Goal: Find specific page/section: Find specific page/section

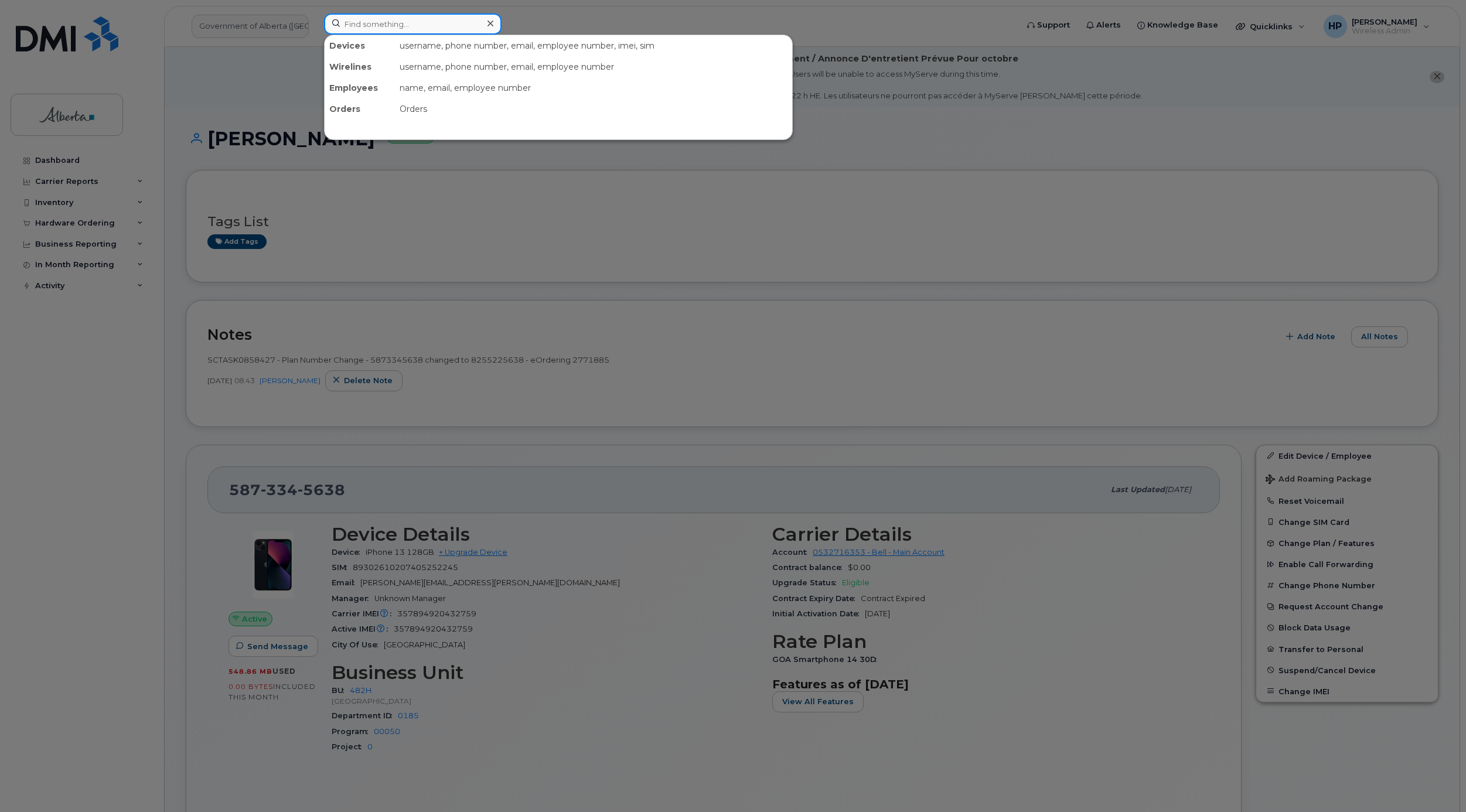
click at [350, 21] on input at bounding box center [413, 24] width 177 height 21
paste input "5873386117"
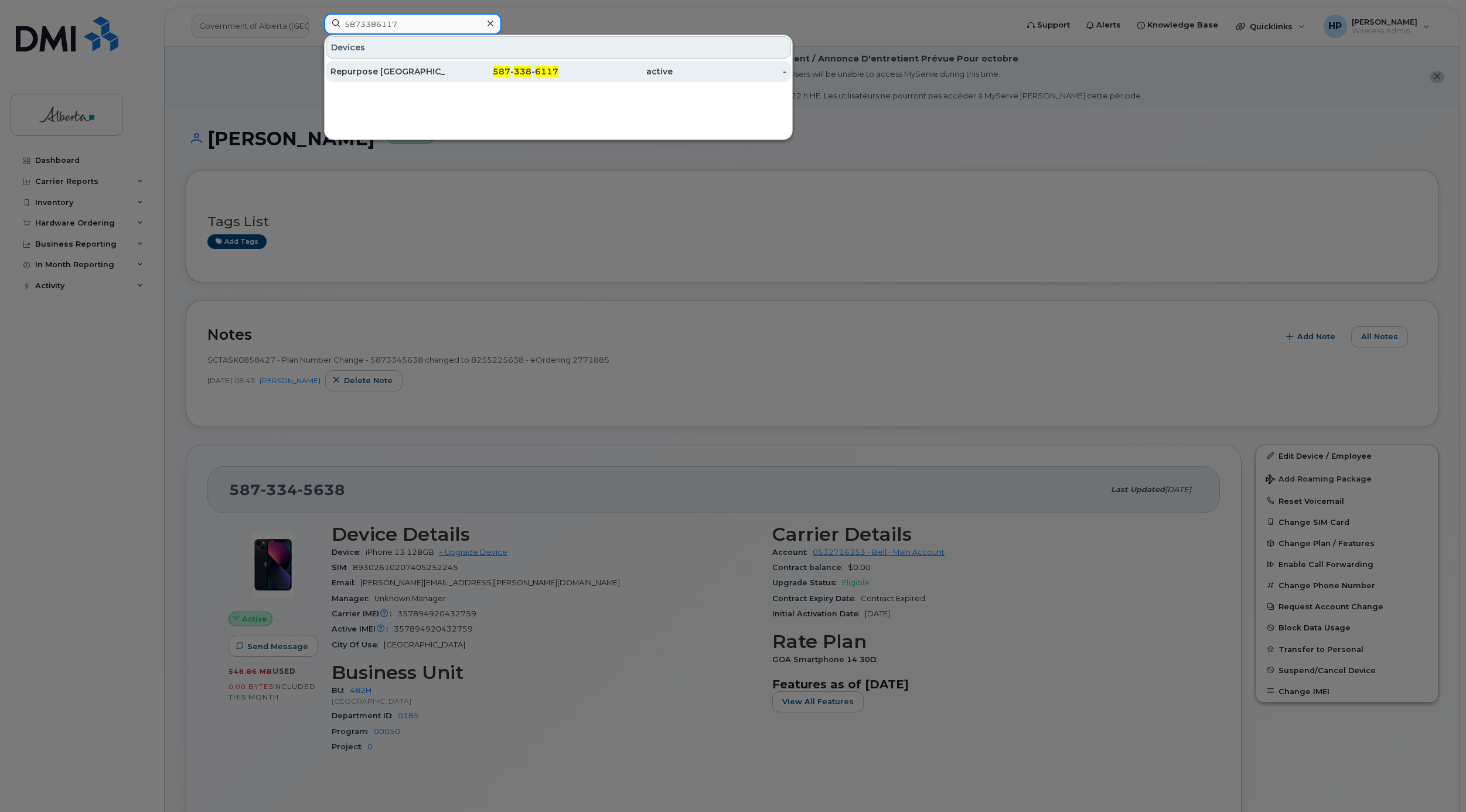
type input "5873386117"
click at [356, 67] on div "Repurpose Edmonton" at bounding box center [388, 71] width 114 height 12
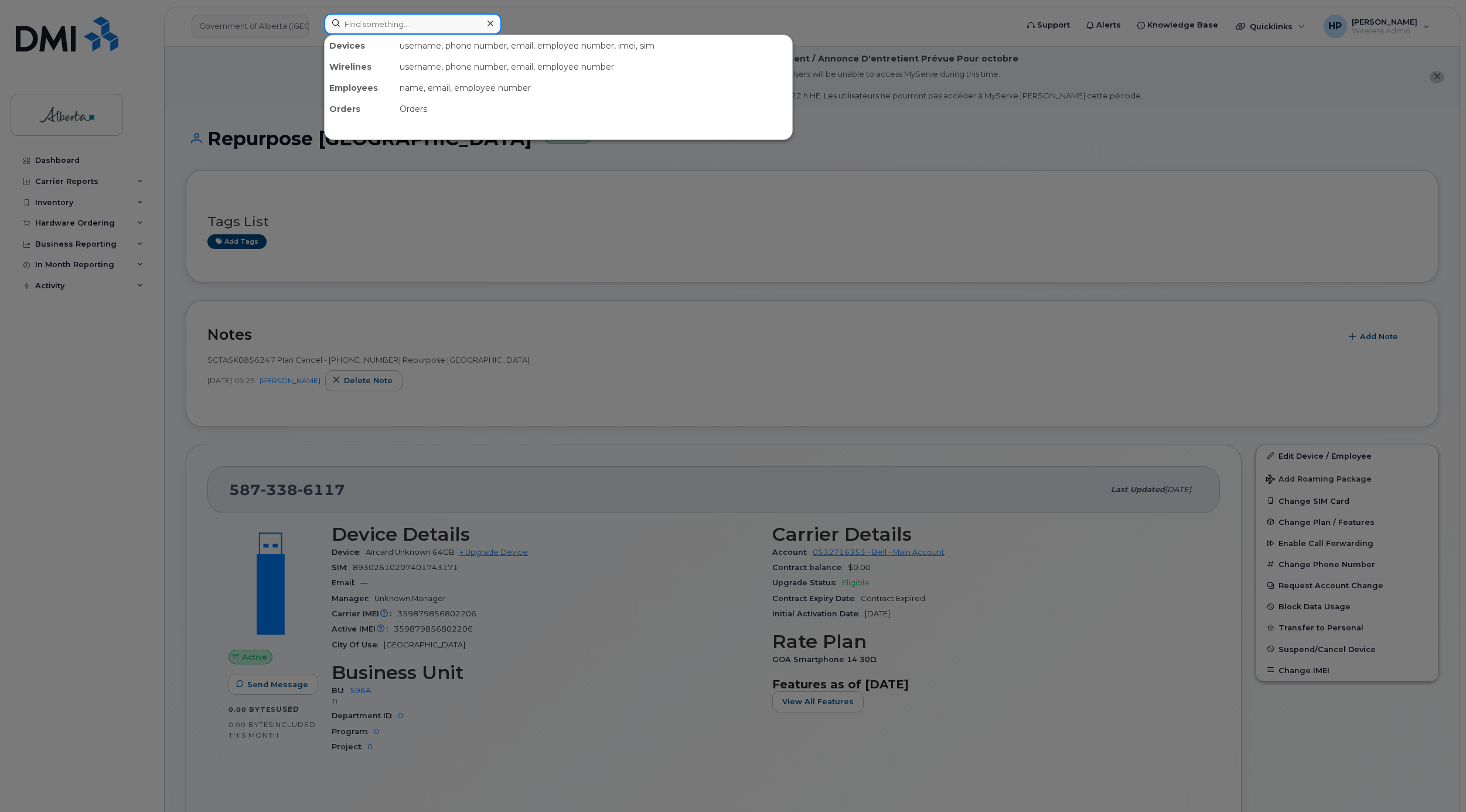
click at [362, 30] on input at bounding box center [413, 24] width 177 height 21
paste input "4035815376"
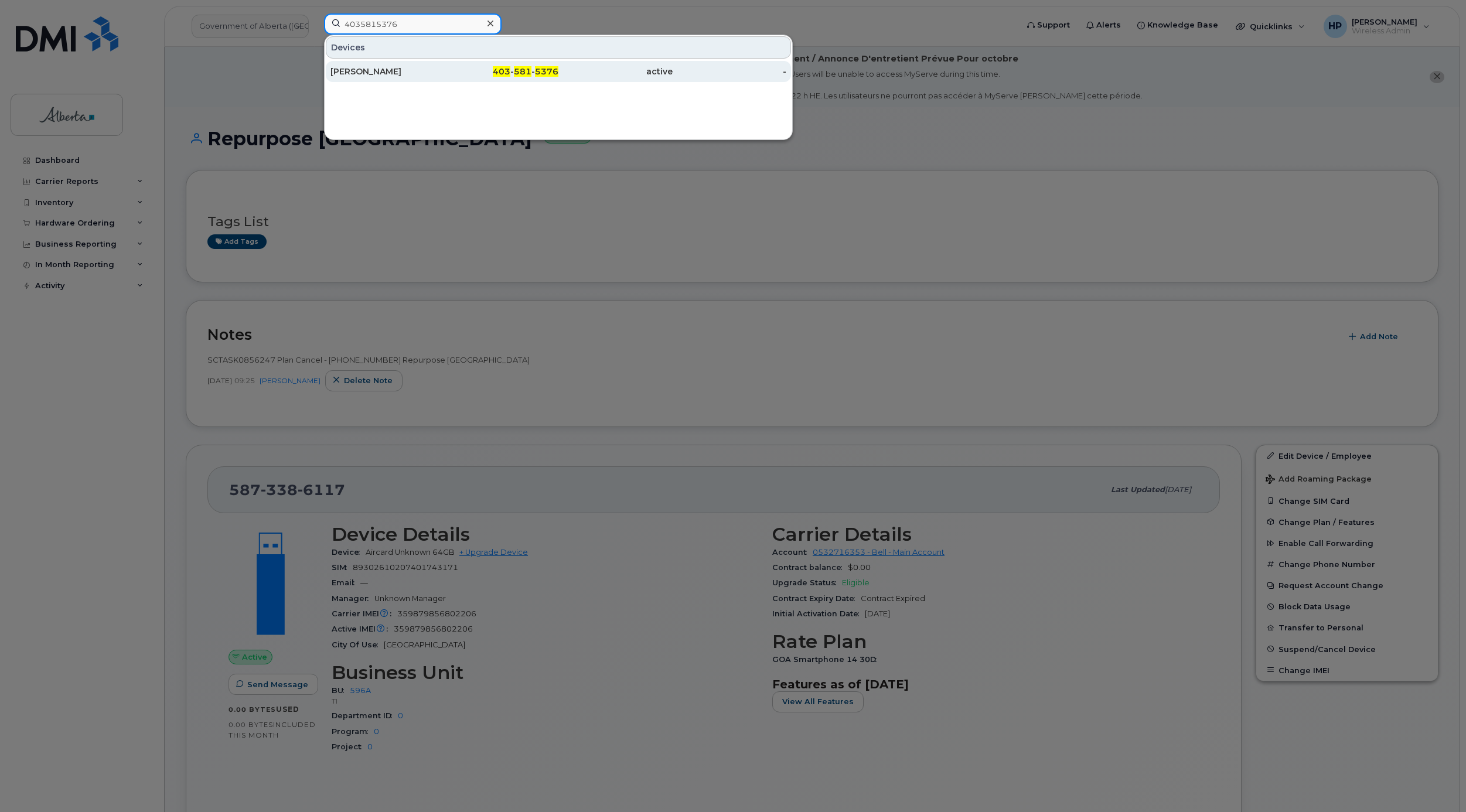
type input "4035815376"
click at [401, 64] on div "[PERSON_NAME]" at bounding box center [388, 71] width 114 height 21
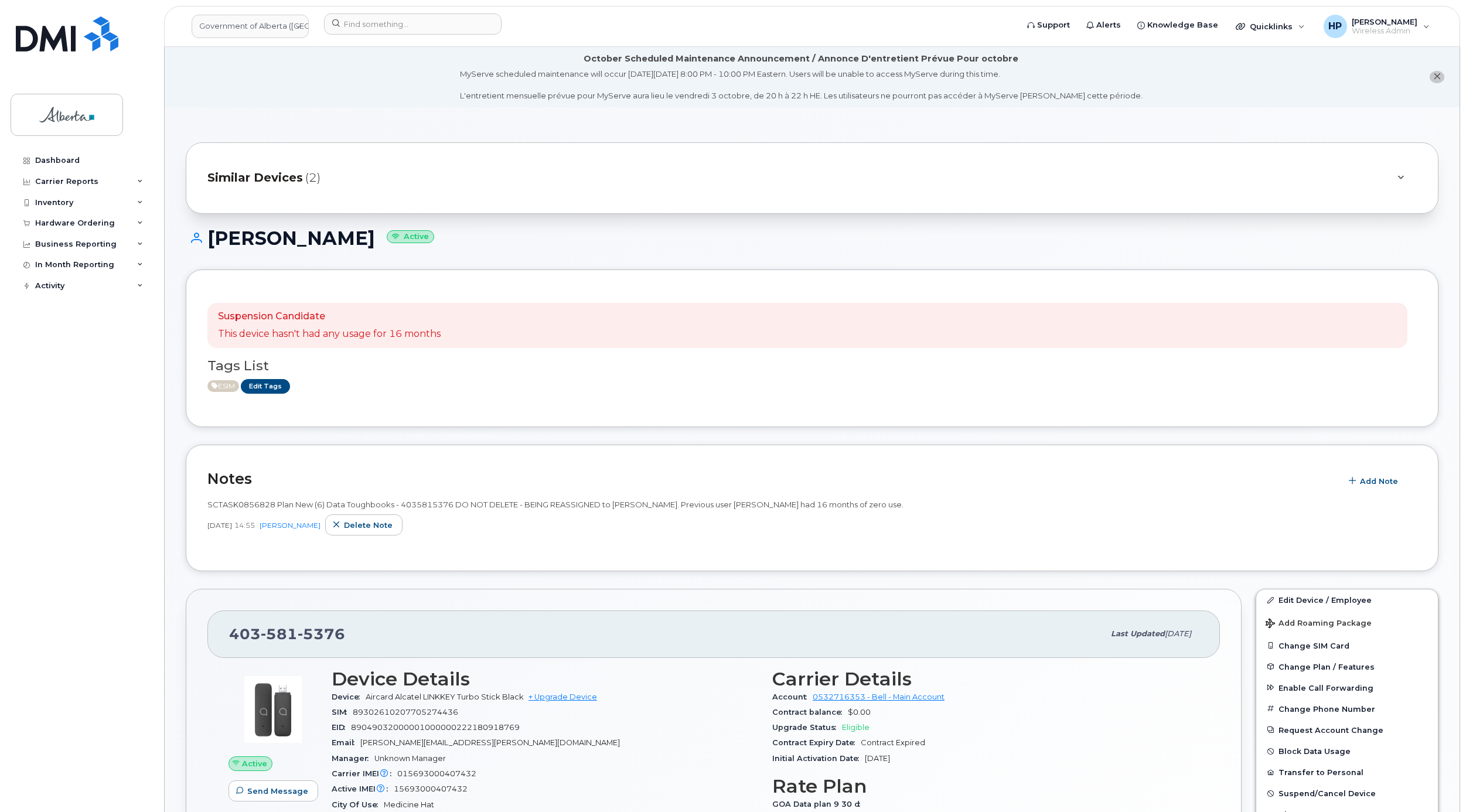
click at [247, 174] on span "Similar Devices" at bounding box center [255, 177] width 96 height 17
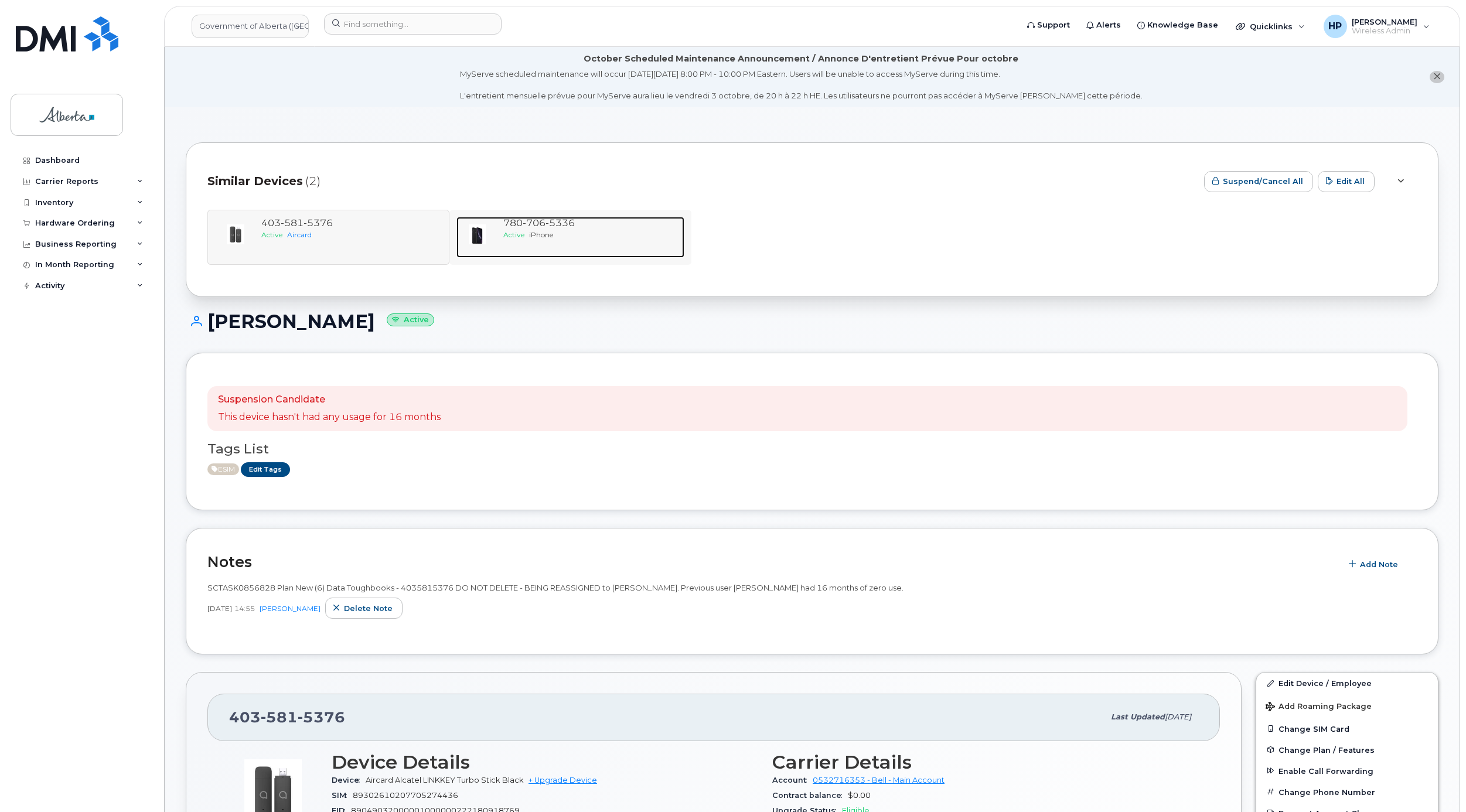
click at [530, 228] on span "706" at bounding box center [534, 223] width 23 height 11
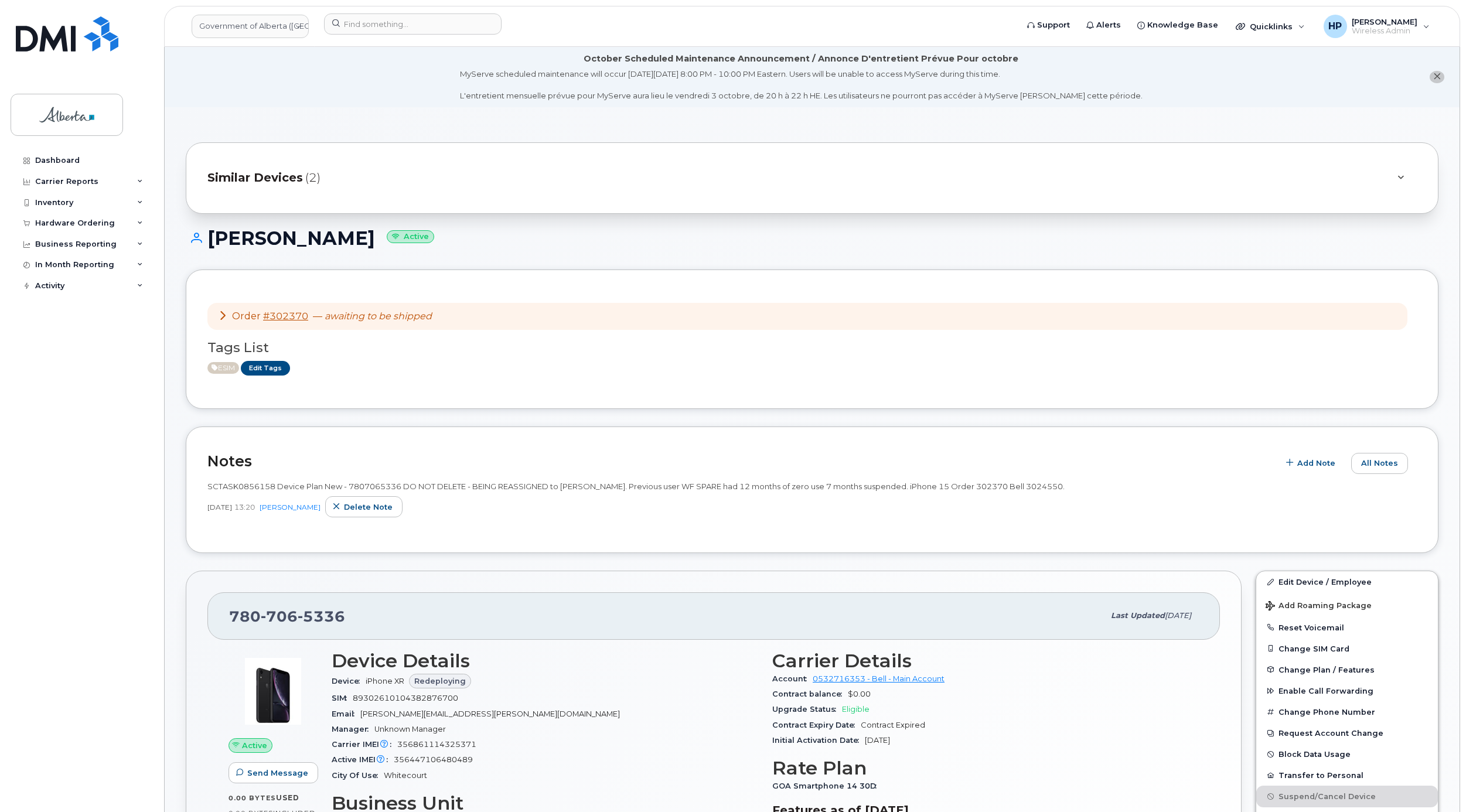
click at [270, 171] on span "Similar Devices" at bounding box center [255, 177] width 96 height 17
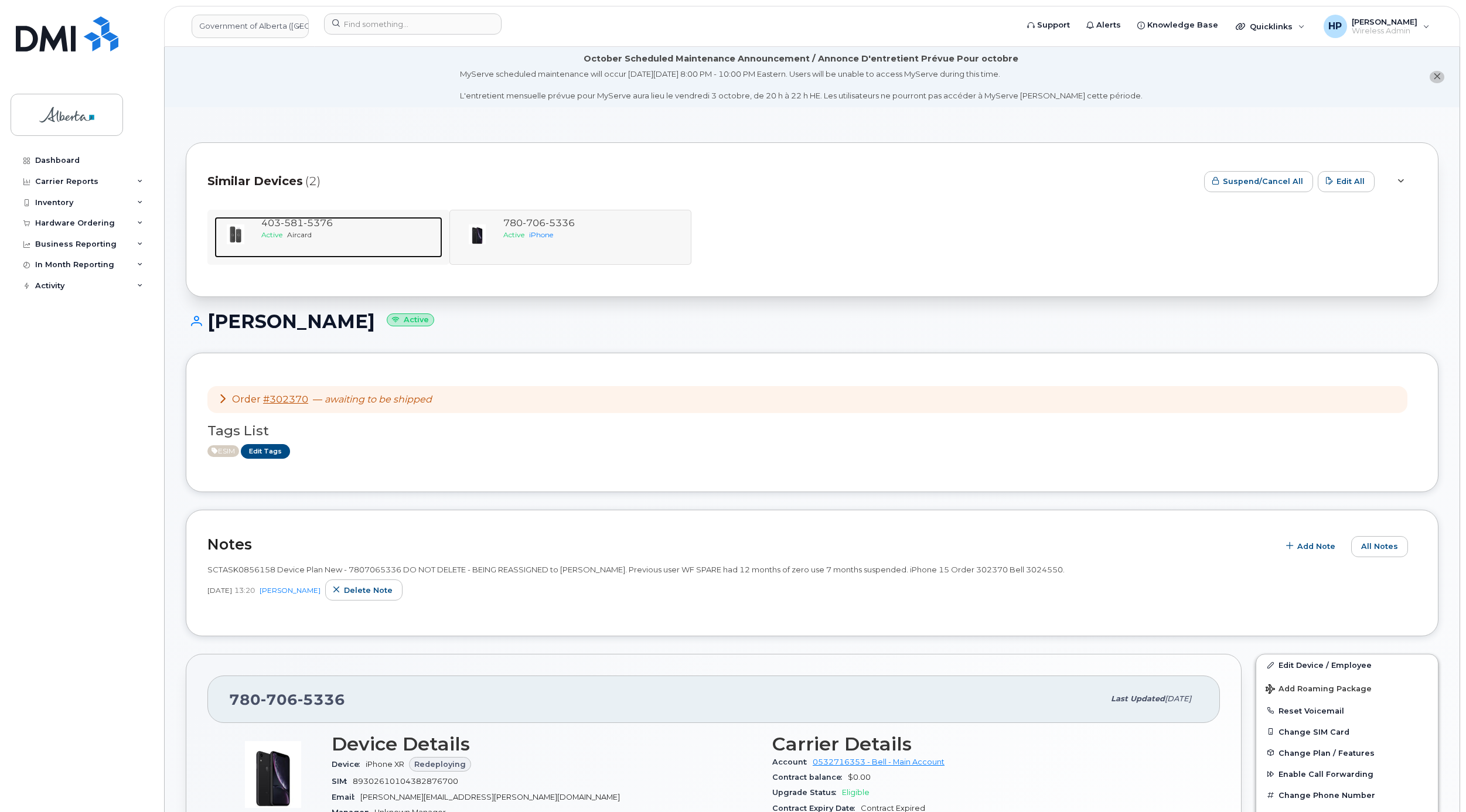
click at [276, 227] on span "403 581 5376" at bounding box center [297, 223] width 72 height 11
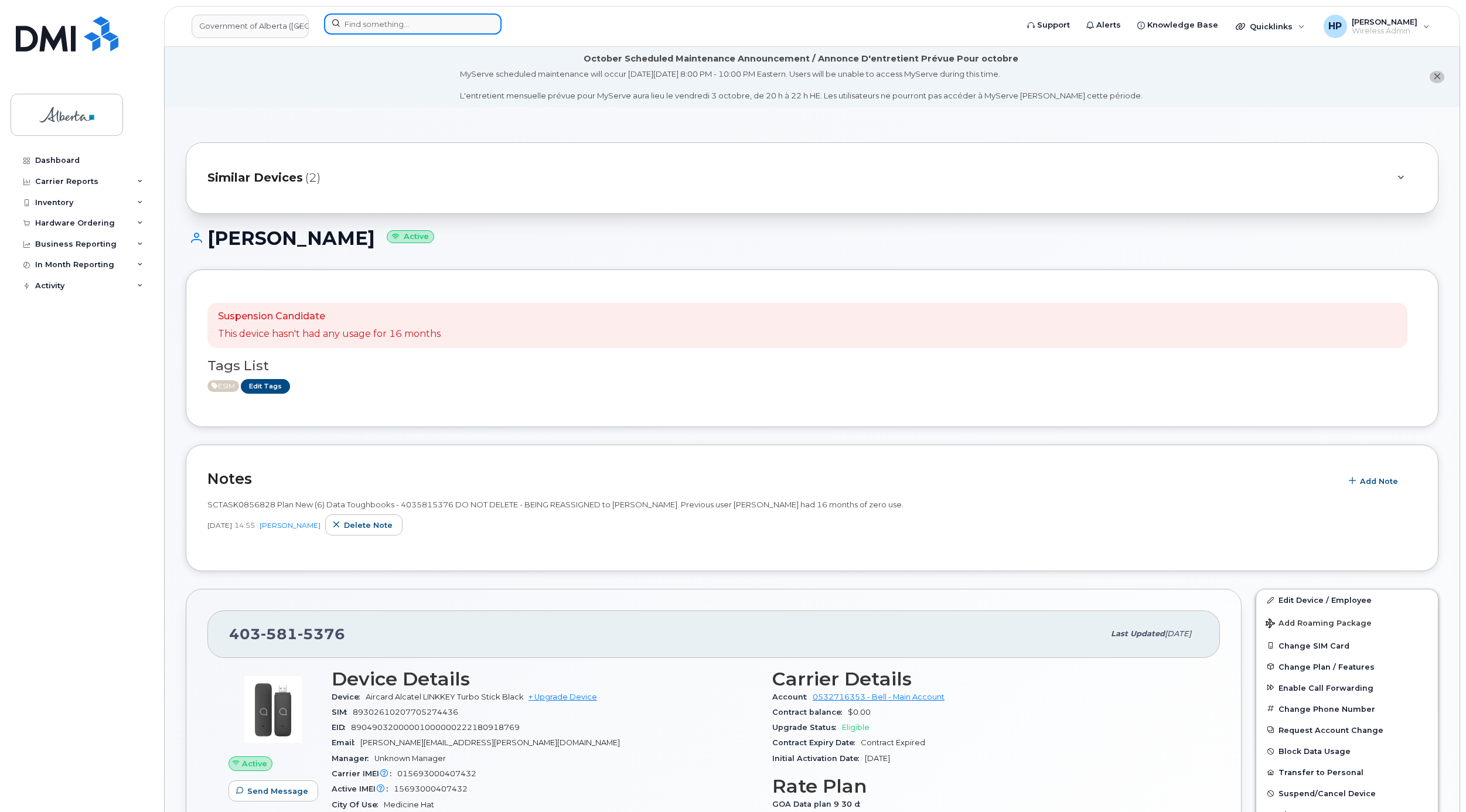
click at [451, 28] on input at bounding box center [413, 24] width 177 height 21
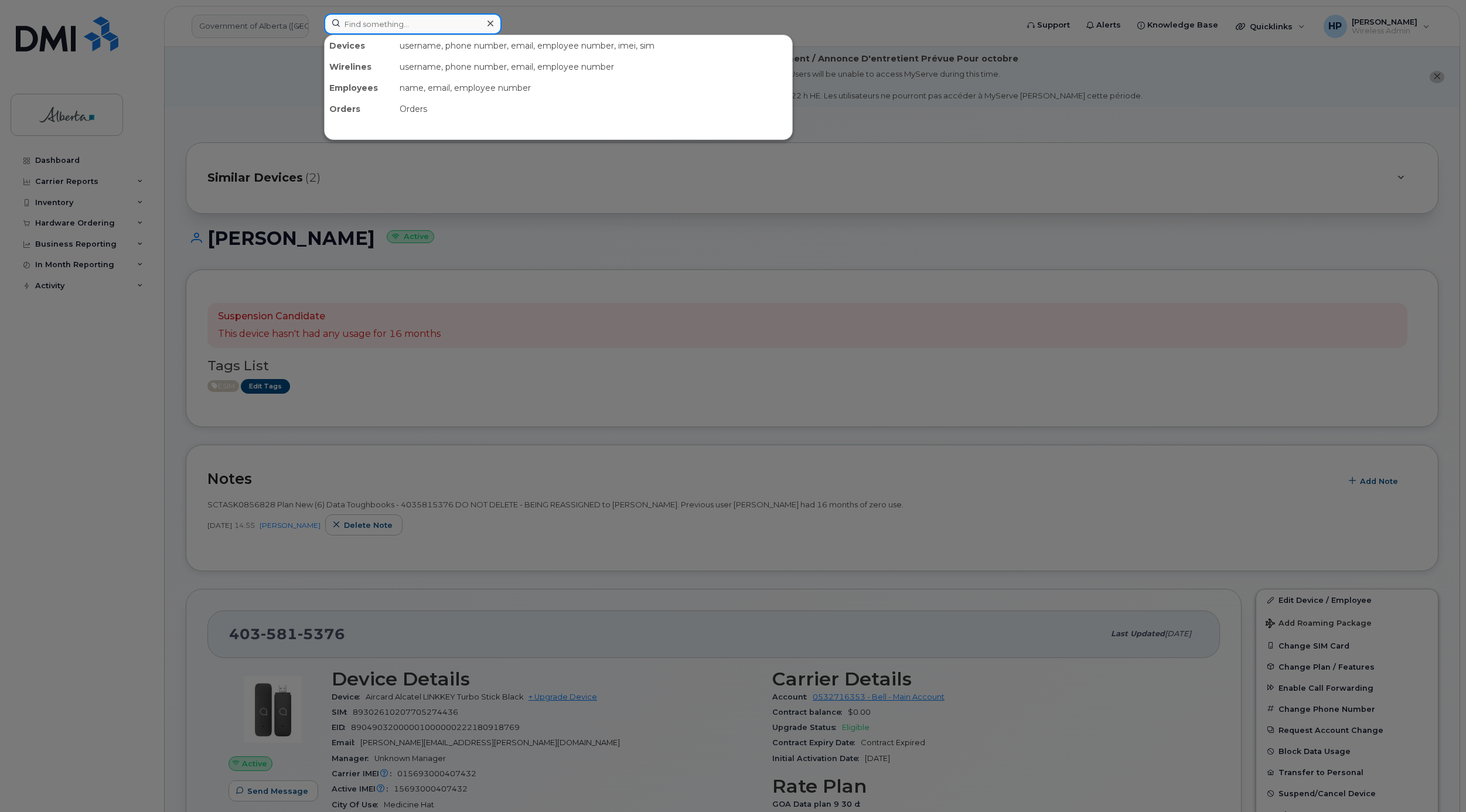
paste input "4036326542"
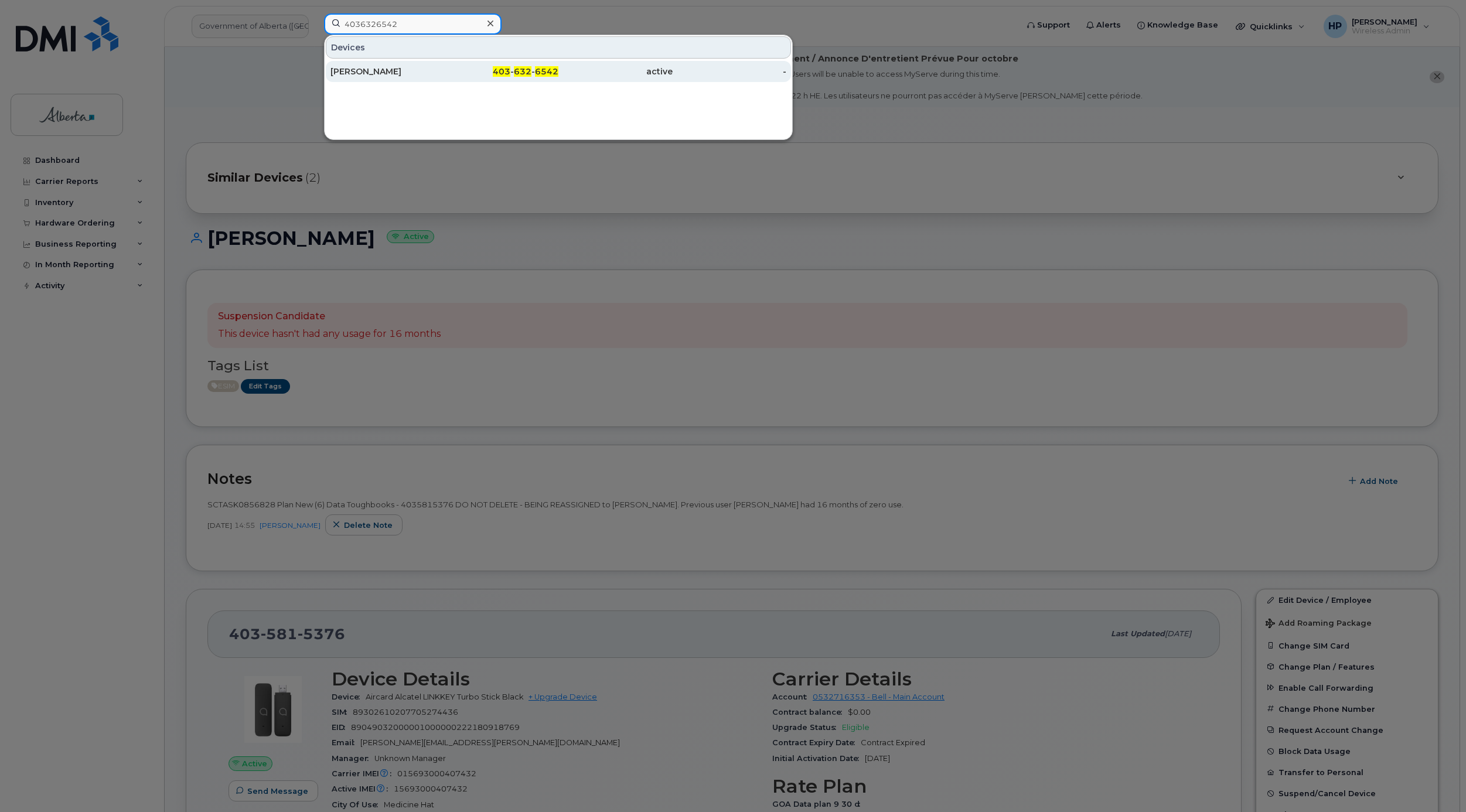
type input "4036326542"
click at [397, 76] on div "Nicholas Nelson" at bounding box center [388, 71] width 114 height 12
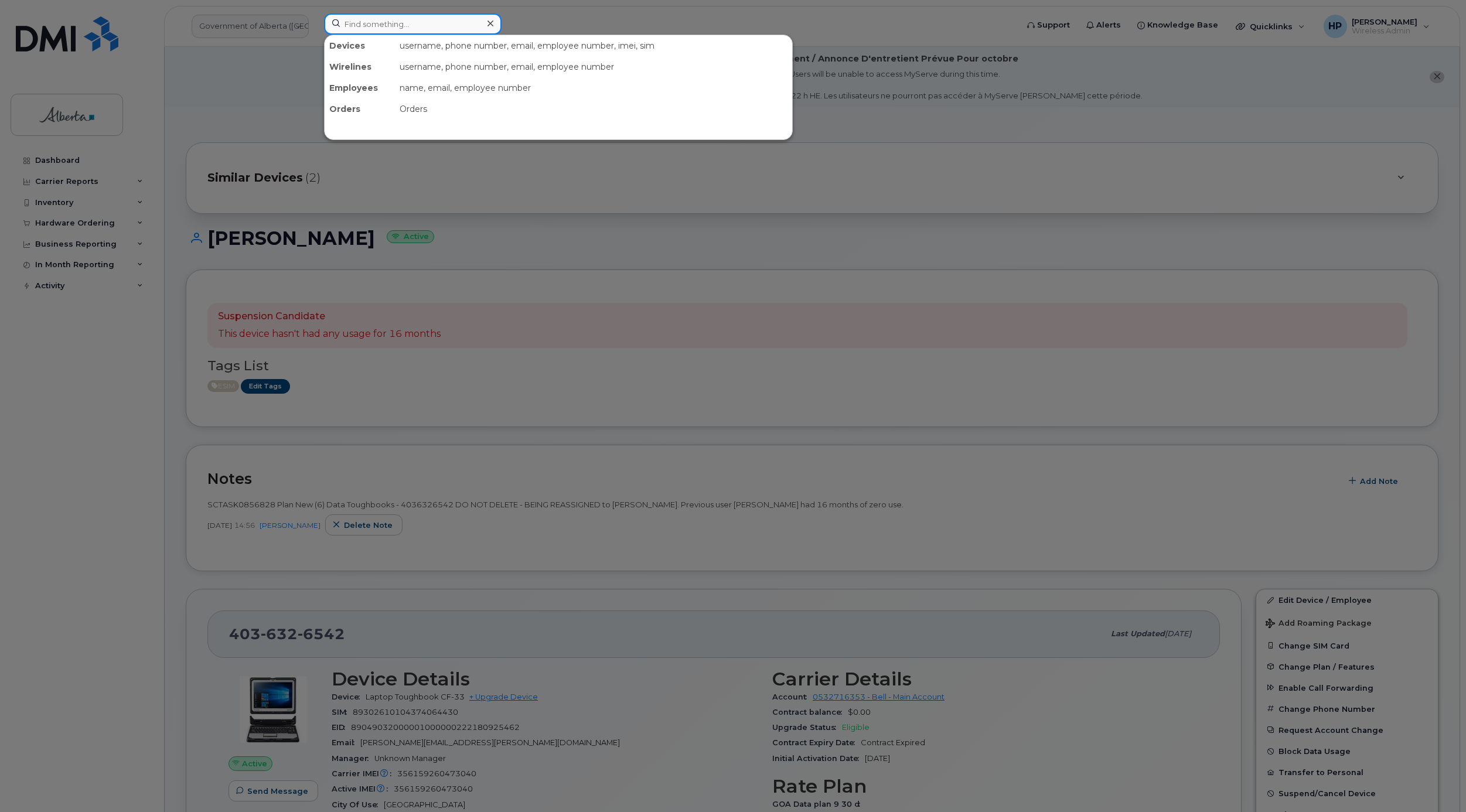
click at [366, 30] on input at bounding box center [413, 24] width 177 height 21
paste input "5873430446"
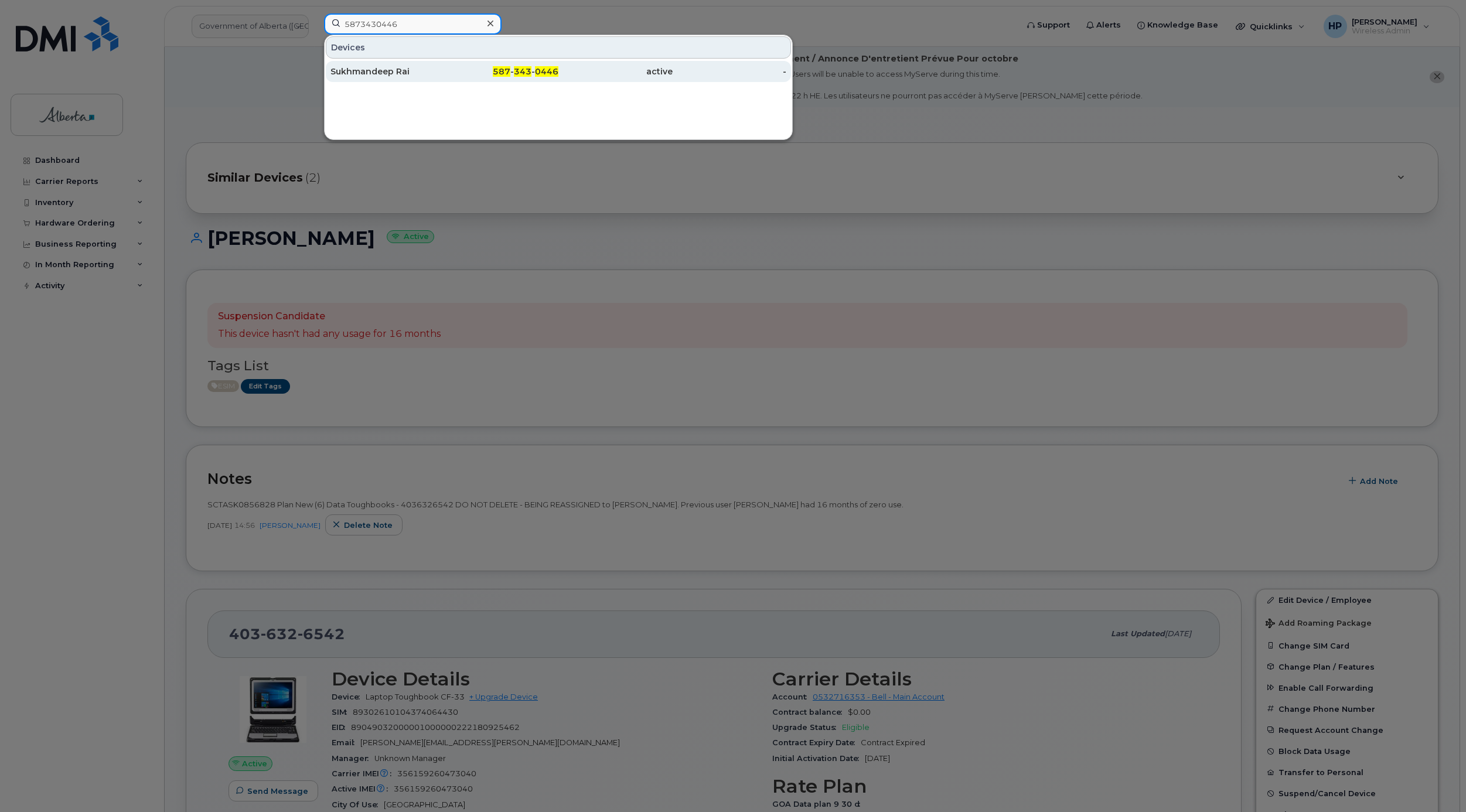
type input "5873430446"
click at [371, 72] on div "Sukhmandeep Rai" at bounding box center [388, 71] width 114 height 12
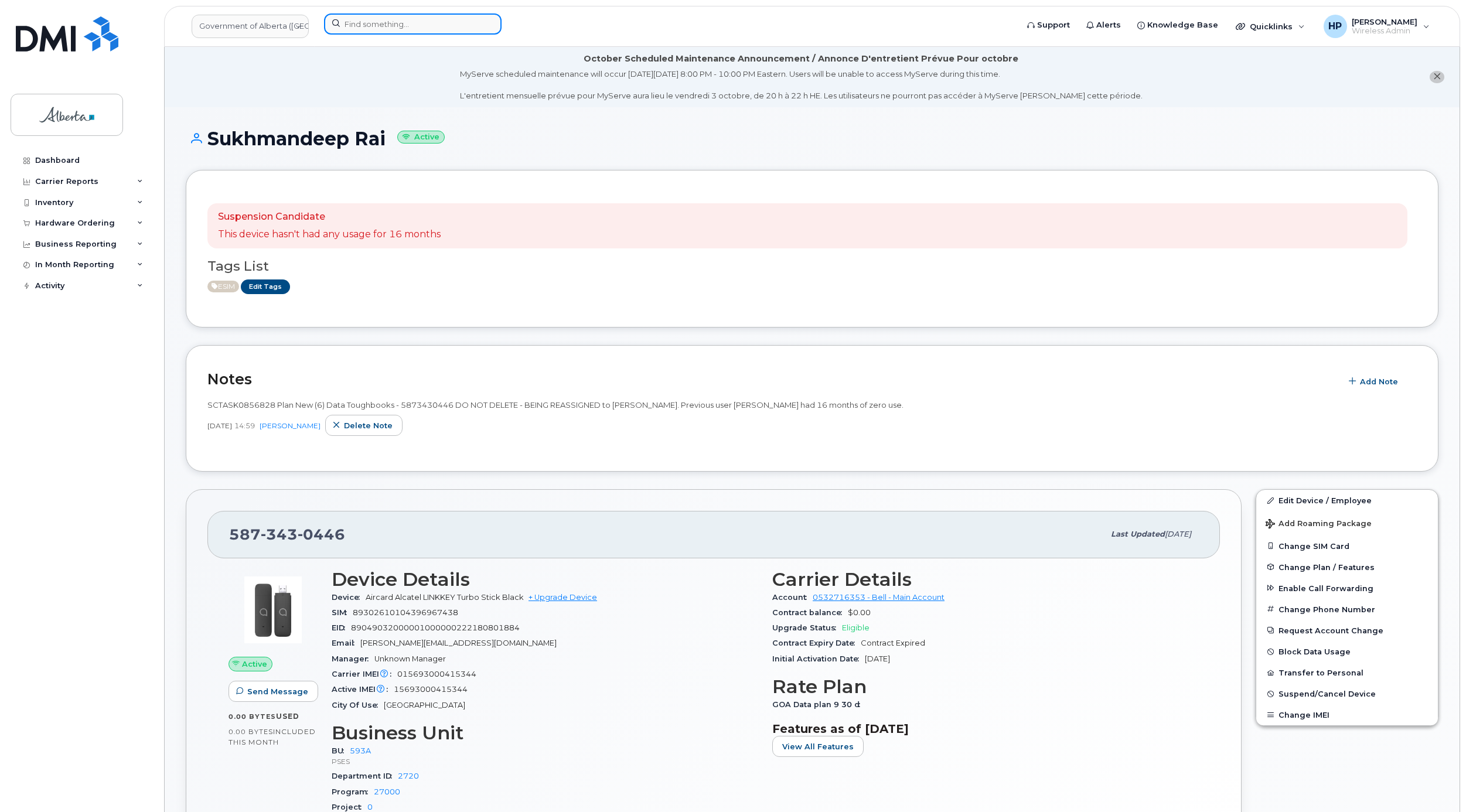
click at [404, 28] on input at bounding box center [413, 24] width 177 height 21
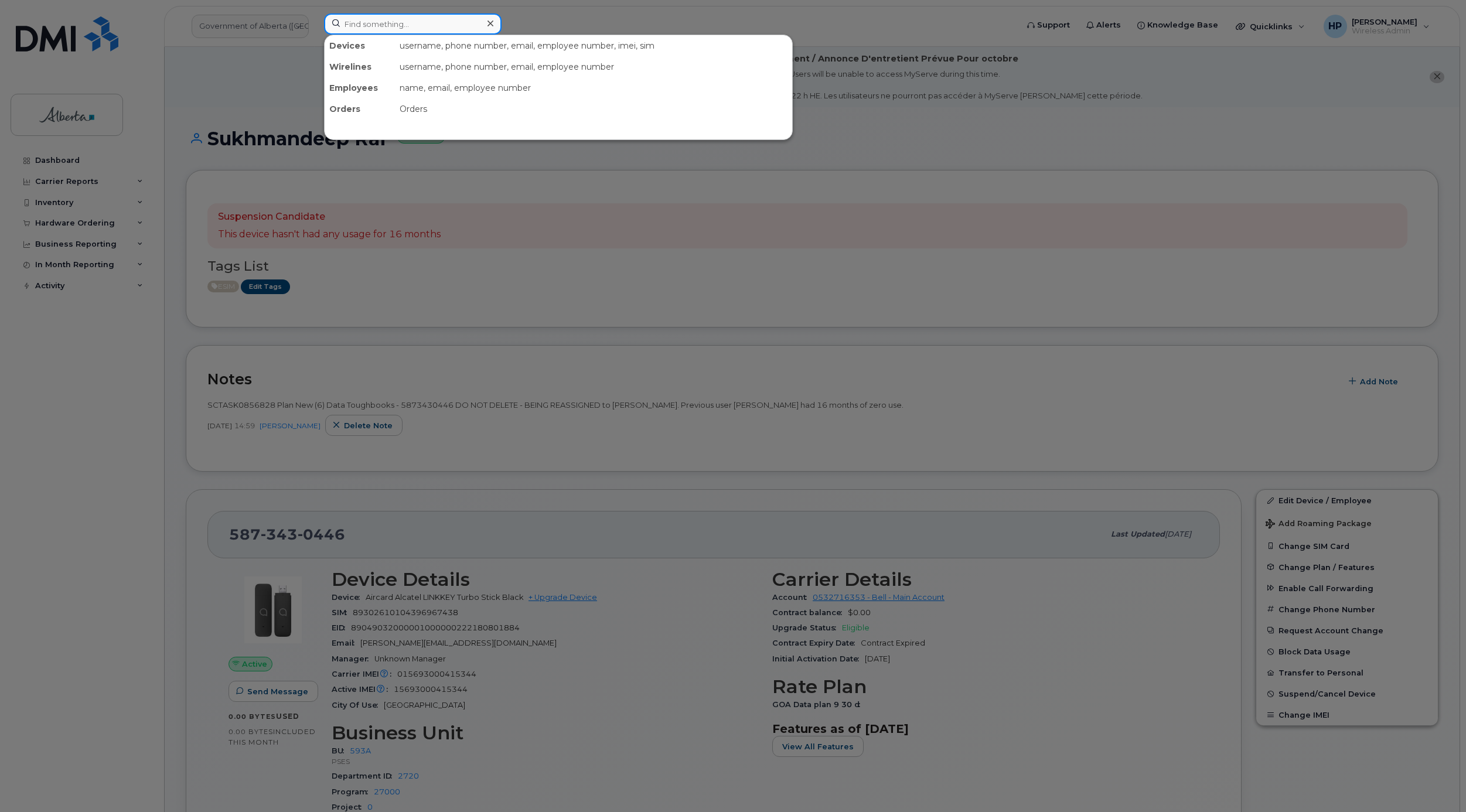
paste input "7802851738"
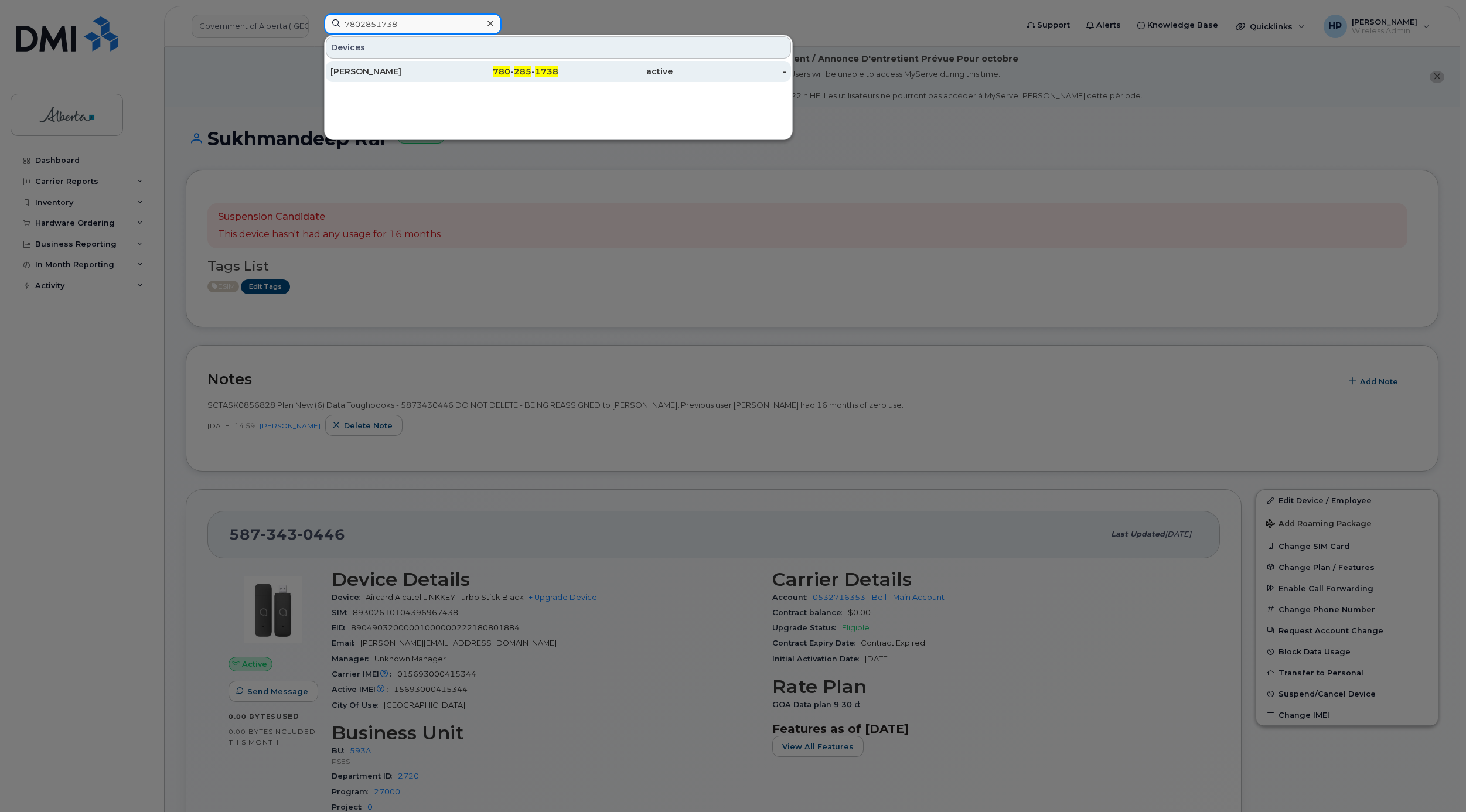
type input "7802851738"
click at [338, 72] on div "Quoc Truong" at bounding box center [388, 71] width 114 height 12
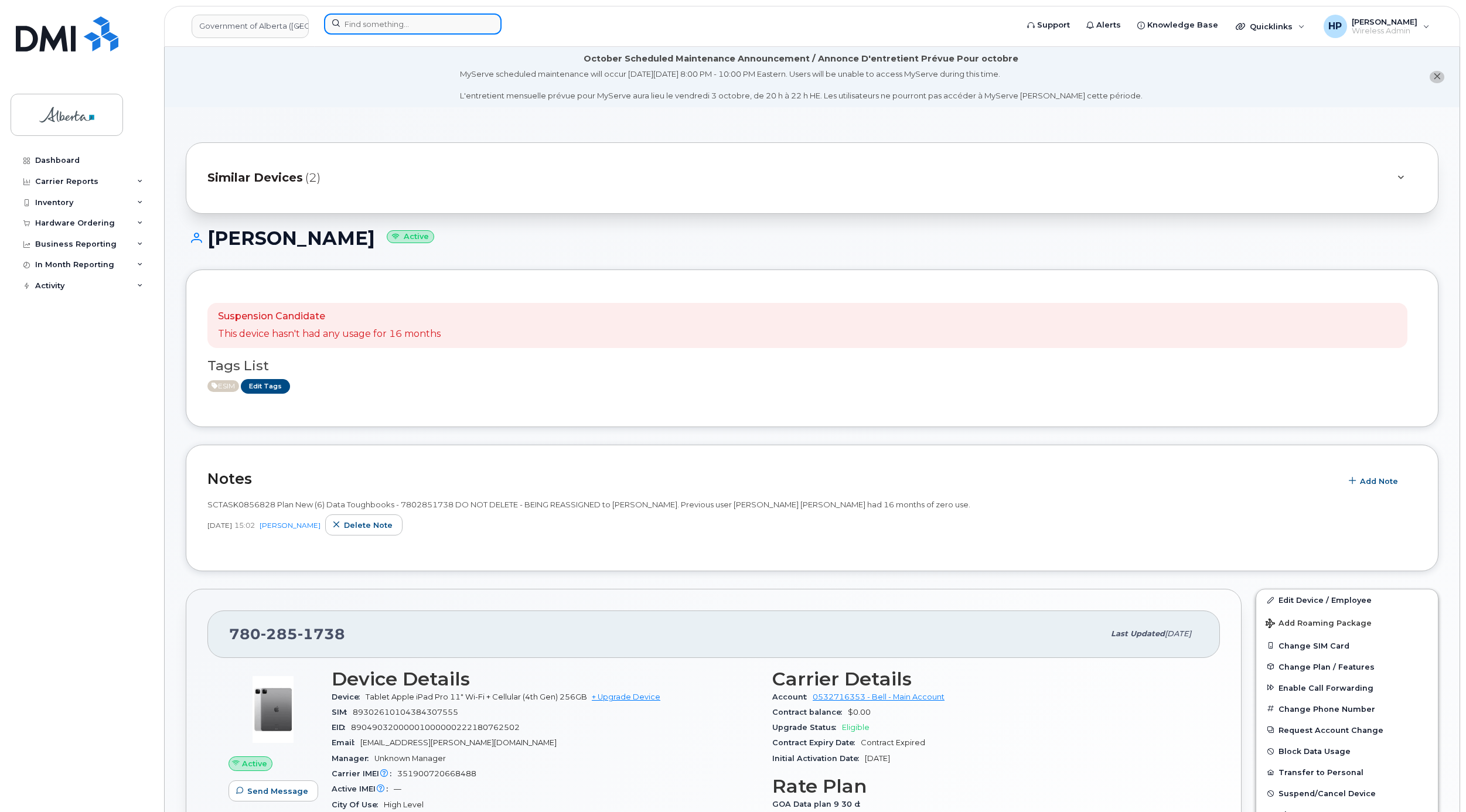
click at [432, 25] on input at bounding box center [413, 24] width 177 height 21
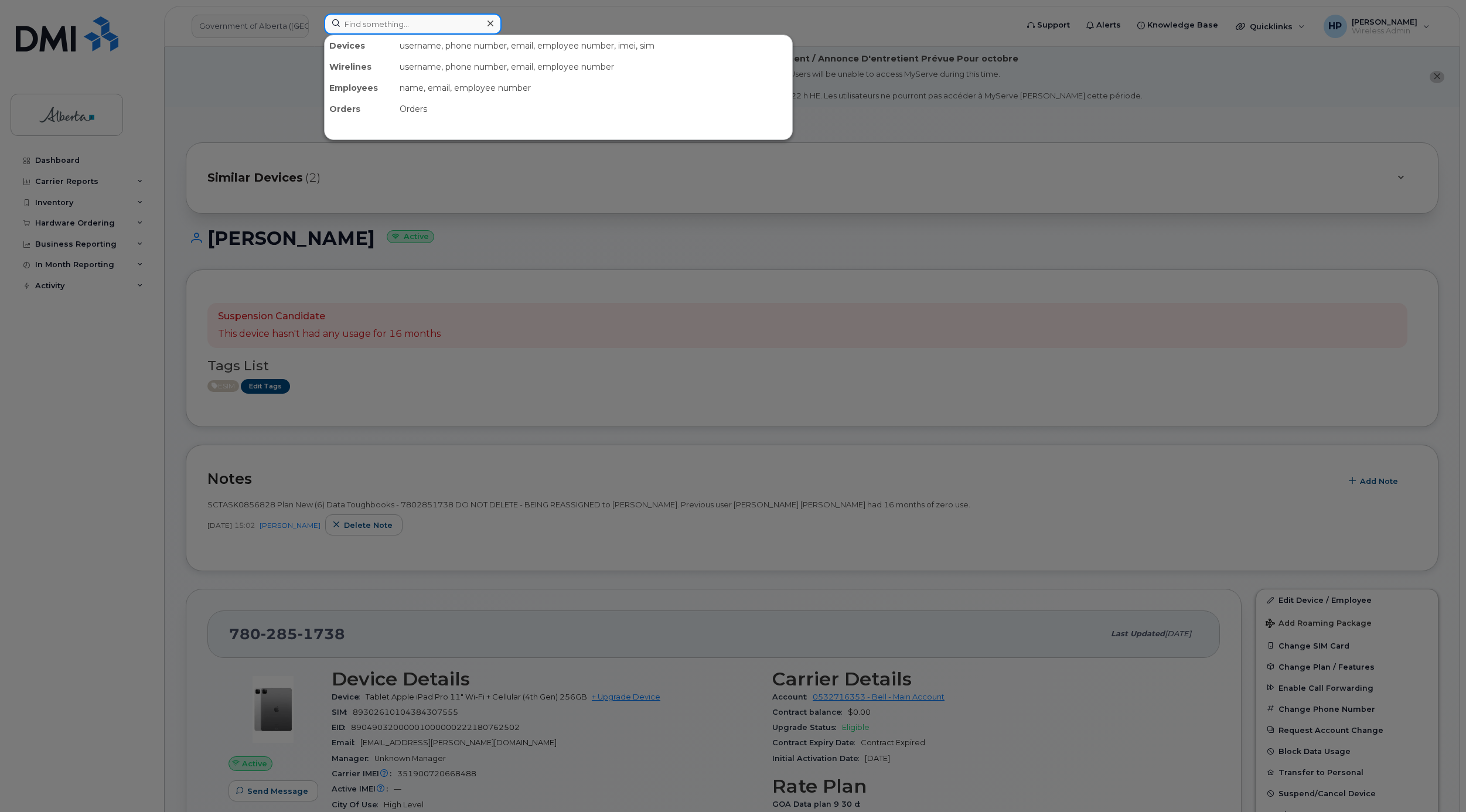
paste input "4035974279"
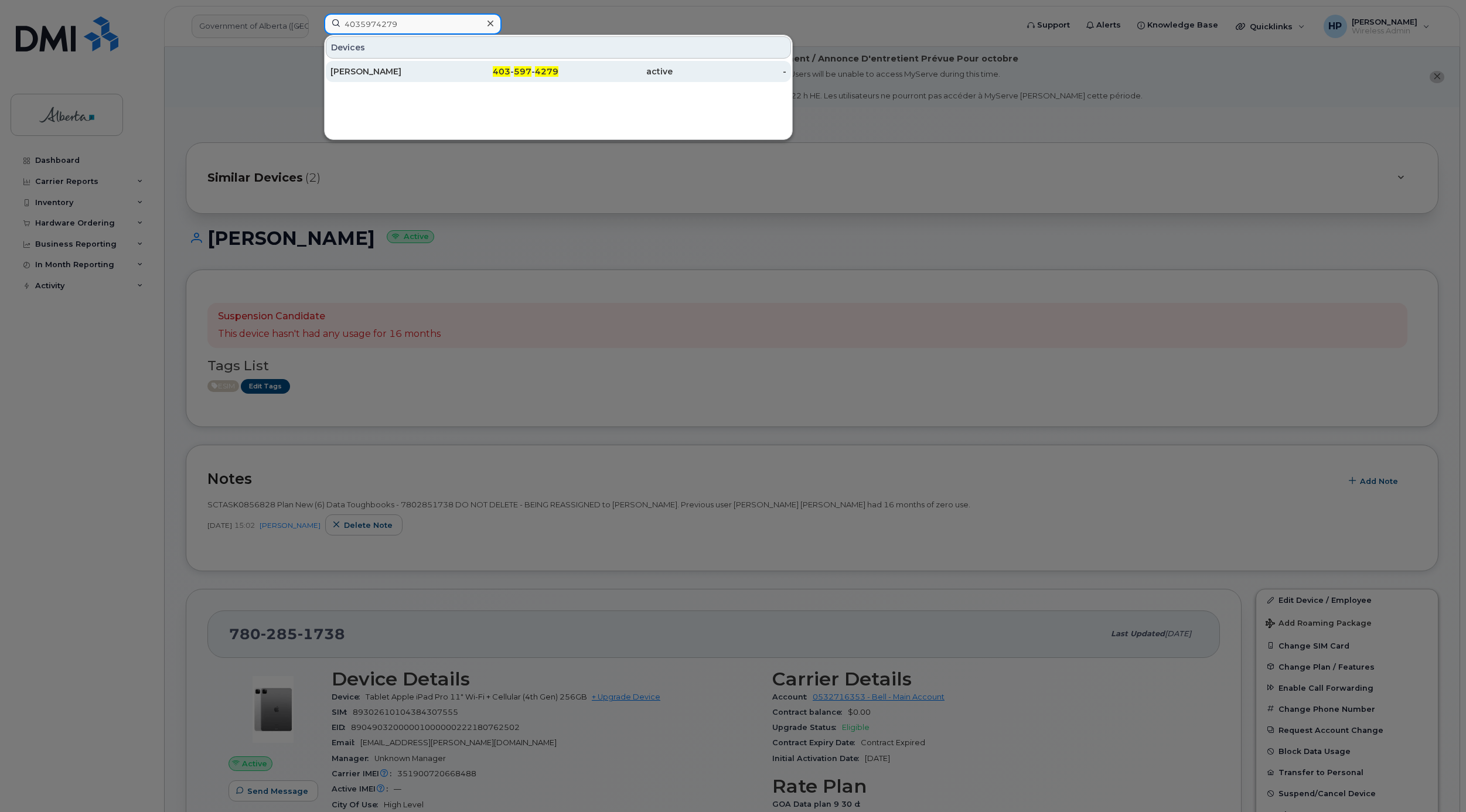
type input "4035974279"
click at [400, 68] on div "Jason Valleau" at bounding box center [388, 71] width 114 height 12
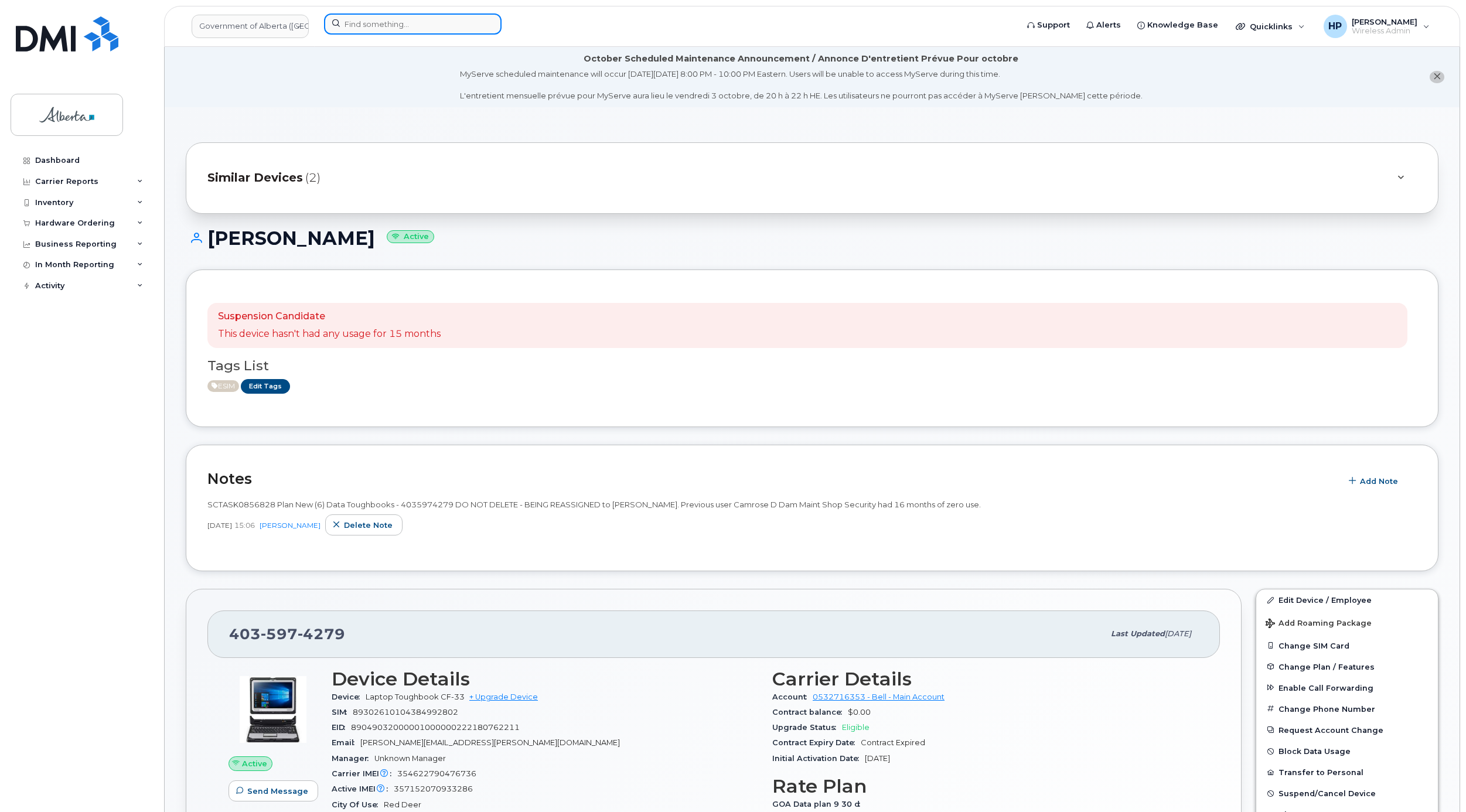
click at [390, 25] on input at bounding box center [413, 24] width 177 height 21
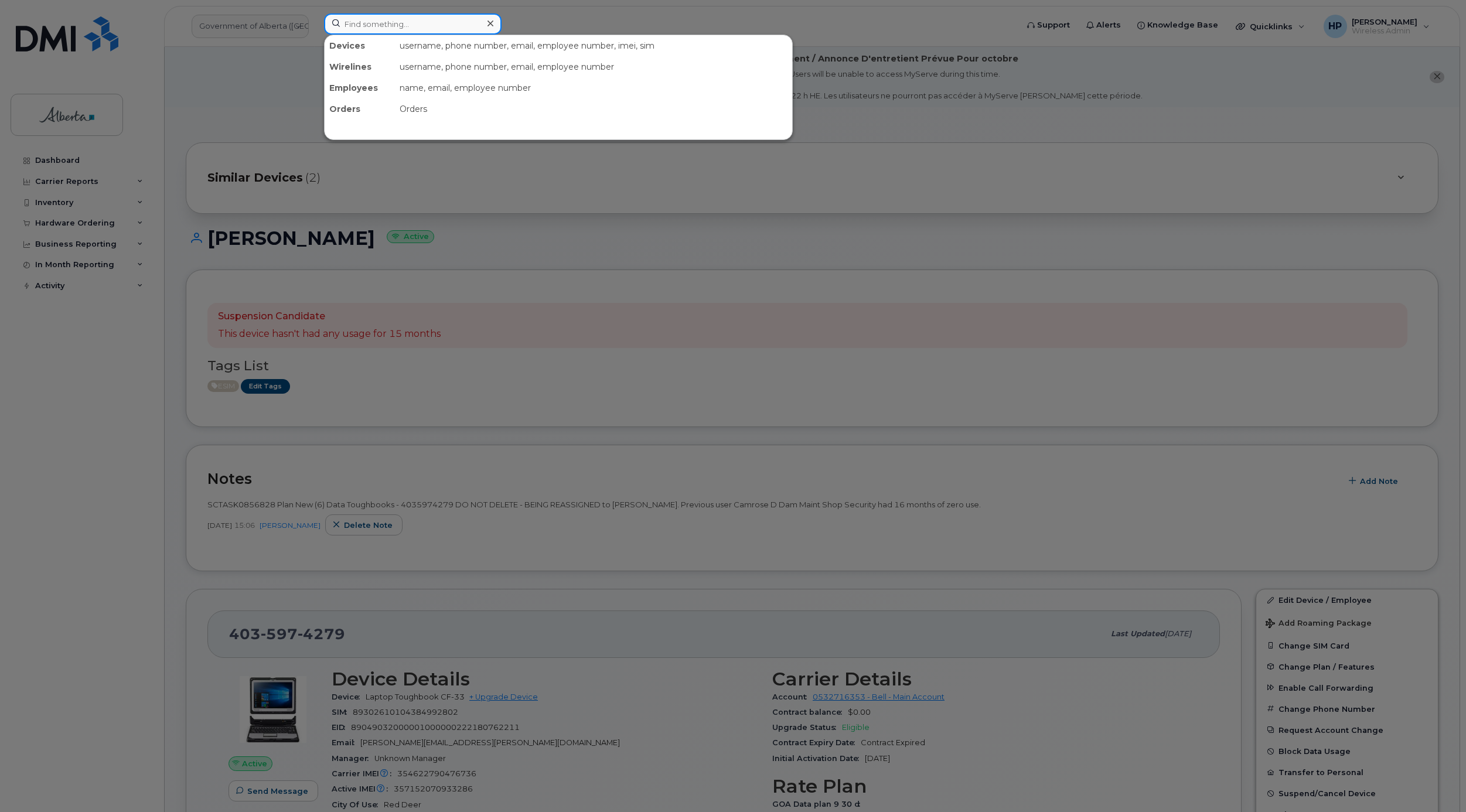
paste input "4035976549"
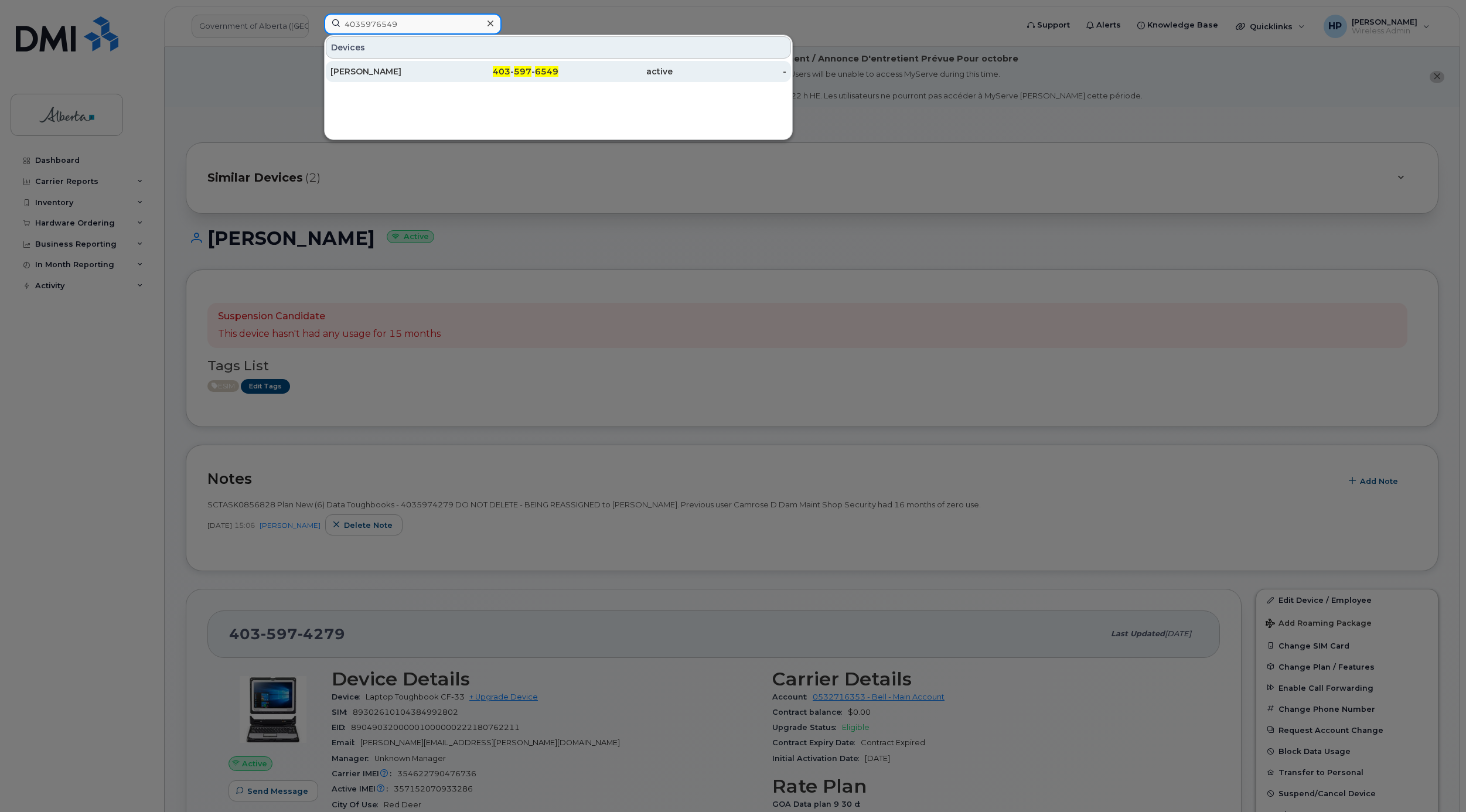
type input "4035976549"
click at [353, 69] on div "[PERSON_NAME]" at bounding box center [388, 71] width 114 height 12
